Goal: Information Seeking & Learning: Learn about a topic

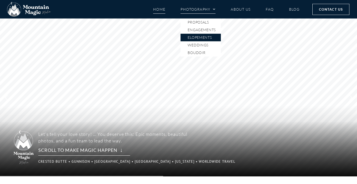
click at [190, 34] on link "Elopements" at bounding box center [200, 38] width 40 height 8
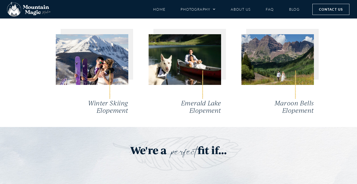
scroll to position [1303, 0]
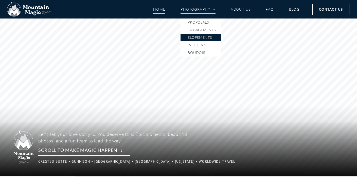
click at [191, 38] on link "Elopements" at bounding box center [200, 38] width 40 height 8
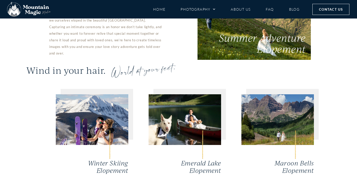
scroll to position [1142, 0]
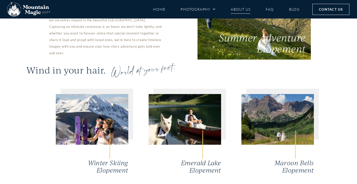
click at [235, 8] on link "About Us" at bounding box center [240, 9] width 20 height 9
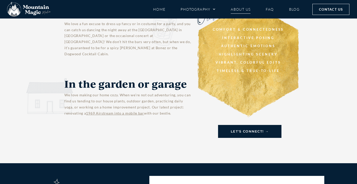
scroll to position [487, 0]
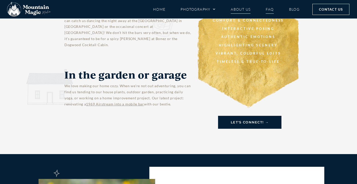
click at [266, 8] on link "FAQ" at bounding box center [269, 9] width 8 height 9
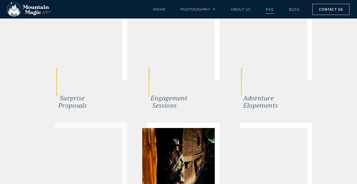
scroll to position [1362, 0]
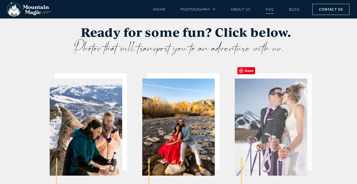
click at [250, 105] on img at bounding box center [271, 127] width 72 height 97
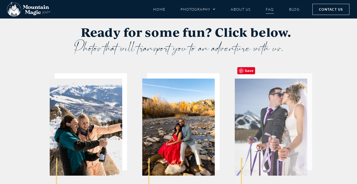
click at [266, 136] on img at bounding box center [271, 127] width 72 height 97
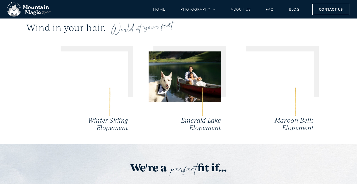
scroll to position [1358, 0]
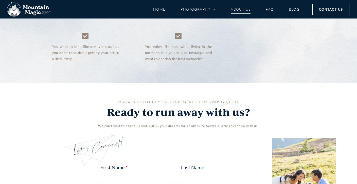
click at [242, 8] on link "About Us" at bounding box center [240, 9] width 20 height 9
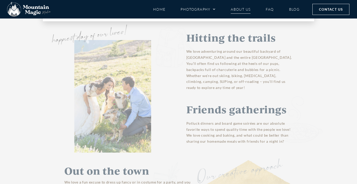
scroll to position [412, 0]
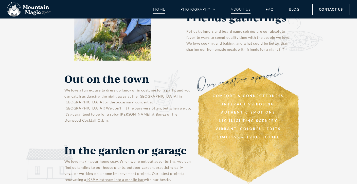
click at [156, 8] on link "Home" at bounding box center [159, 9] width 12 height 9
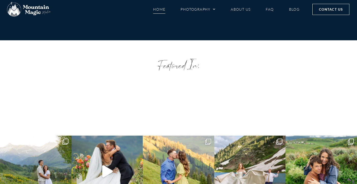
scroll to position [1736, 0]
